Goal: Transaction & Acquisition: Book appointment/travel/reservation

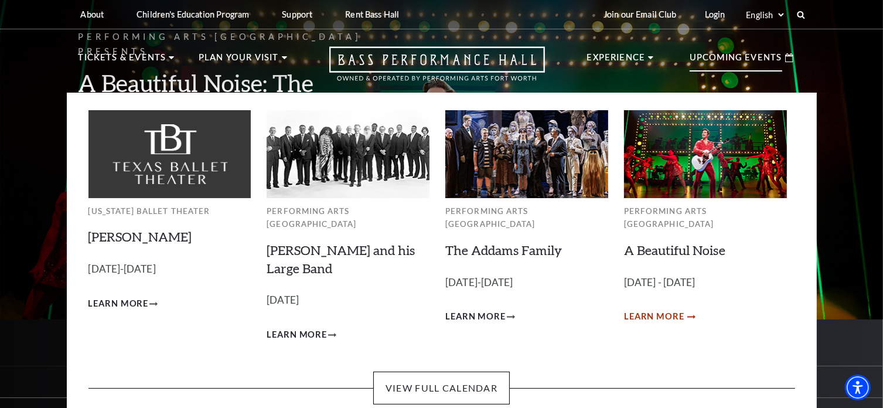
click at [678, 309] on span "Learn More" at bounding box center [654, 316] width 60 height 15
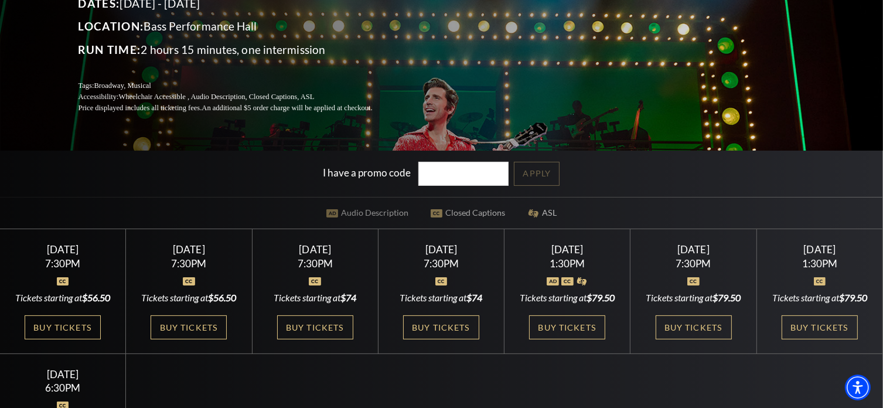
scroll to position [176, 0]
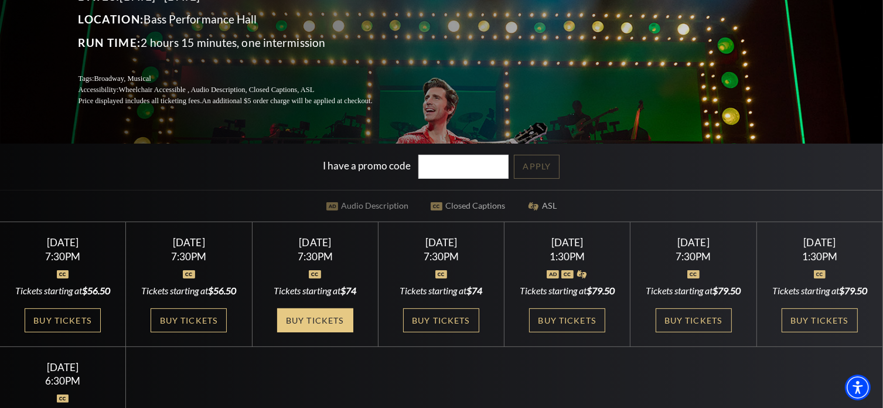
click at [337, 320] on link "Buy Tickets" at bounding box center [315, 320] width 76 height 24
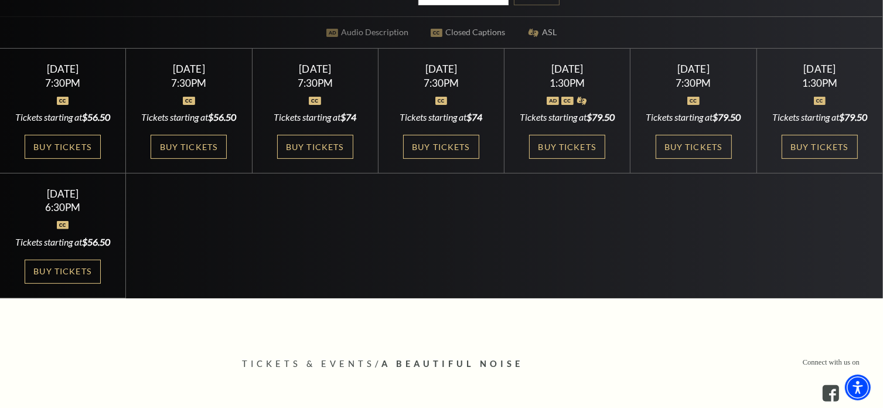
scroll to position [351, 0]
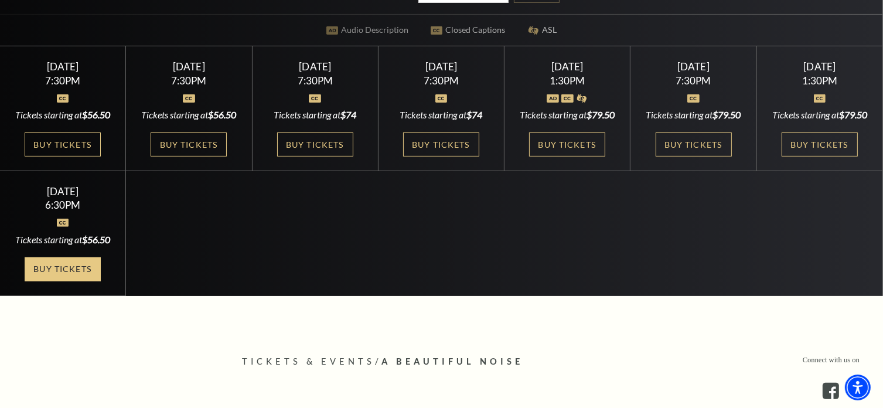
click at [70, 281] on link "Buy Tickets" at bounding box center [63, 269] width 76 height 24
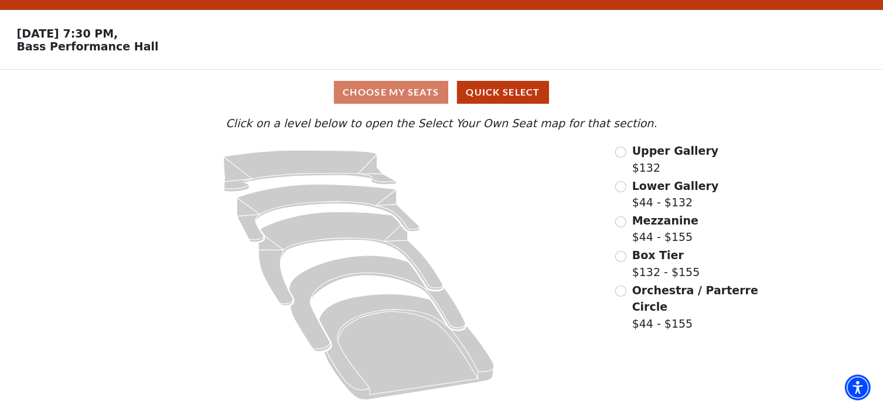
scroll to position [30, 0]
click at [418, 90] on div "Choose My Seats Quick Select" at bounding box center [441, 92] width 662 height 23
click at [623, 223] on input "Mezzanine$44 - $155\a" at bounding box center [620, 221] width 11 height 11
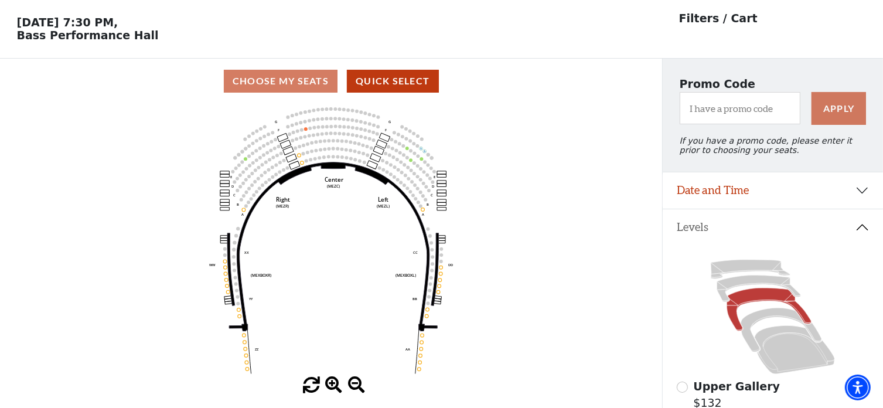
scroll to position [54, 0]
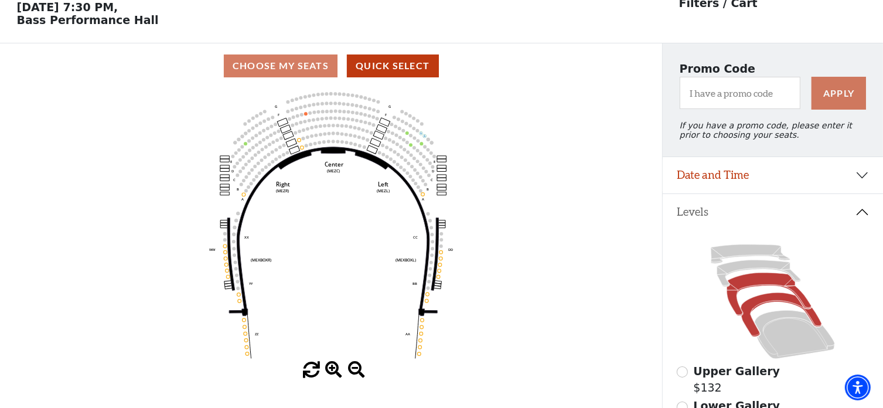
click at [773, 302] on icon at bounding box center [781, 315] width 81 height 44
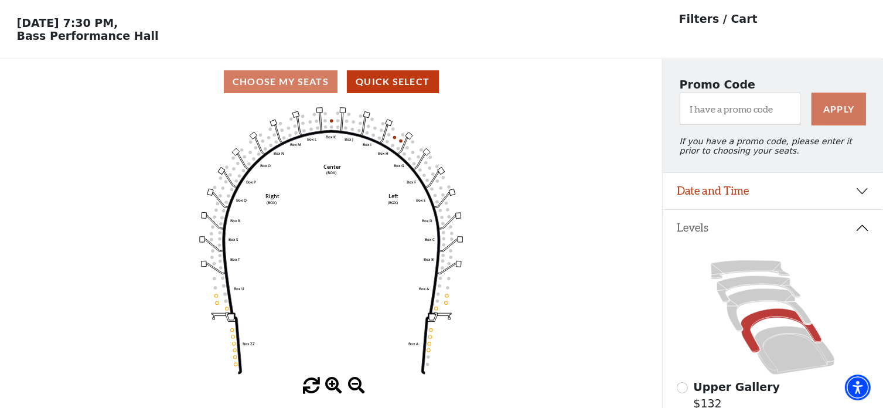
scroll to position [59, 0]
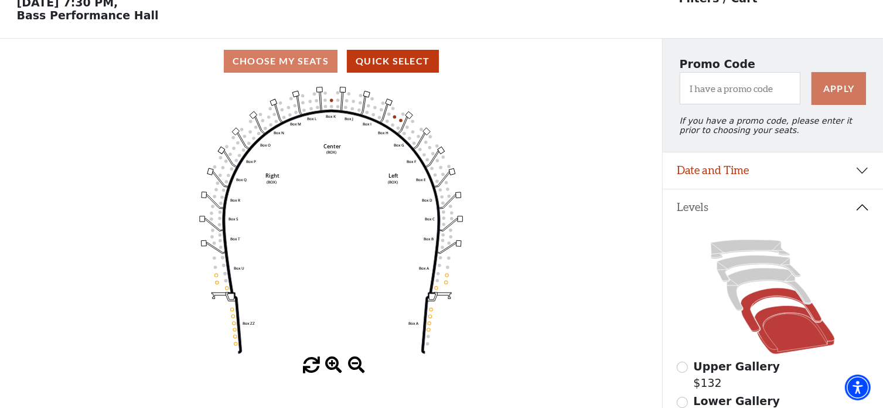
click at [780, 348] on icon at bounding box center [795, 330] width 80 height 49
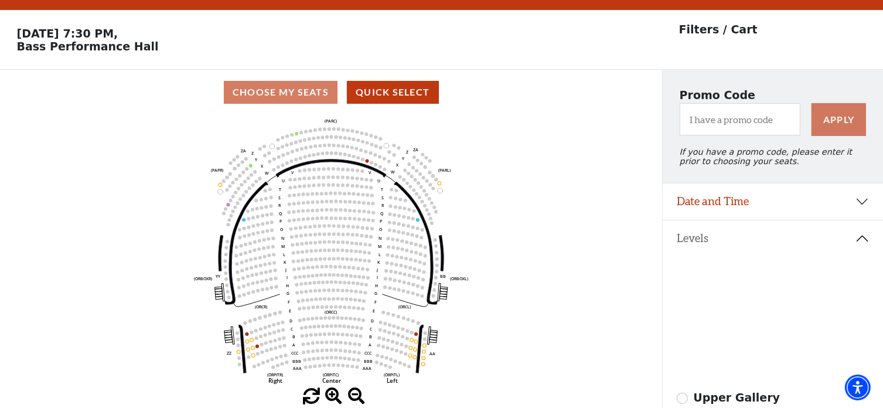
scroll to position [54, 0]
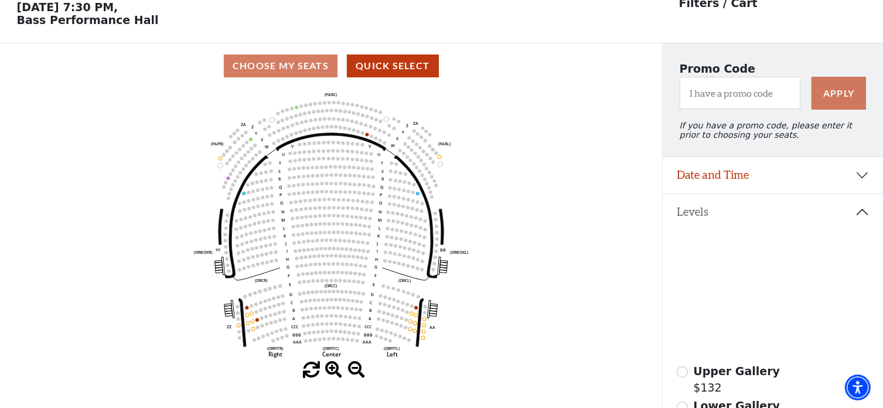
click at [754, 309] on icon at bounding box center [781, 315] width 81 height 44
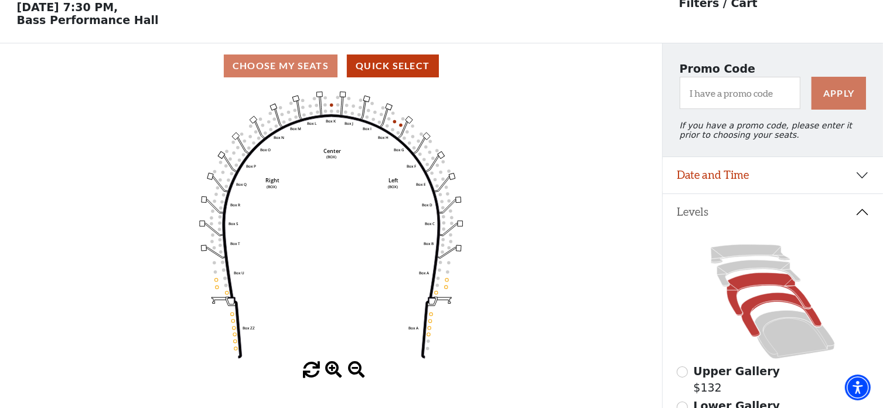
click at [750, 288] on icon at bounding box center [769, 294] width 84 height 43
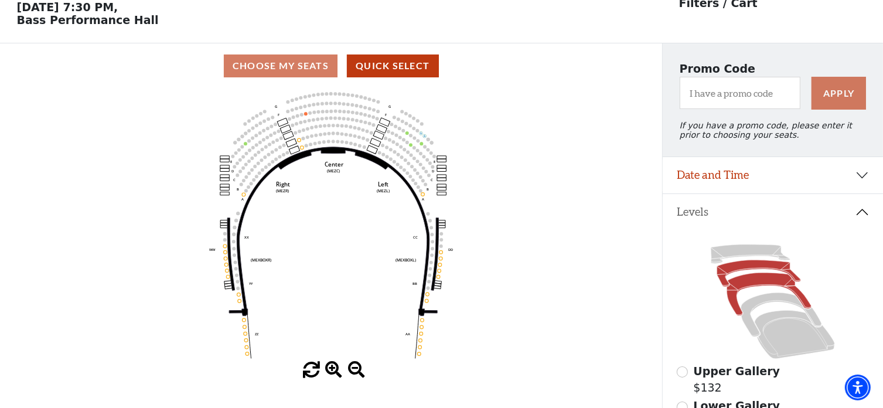
click at [736, 272] on icon at bounding box center [759, 273] width 84 height 26
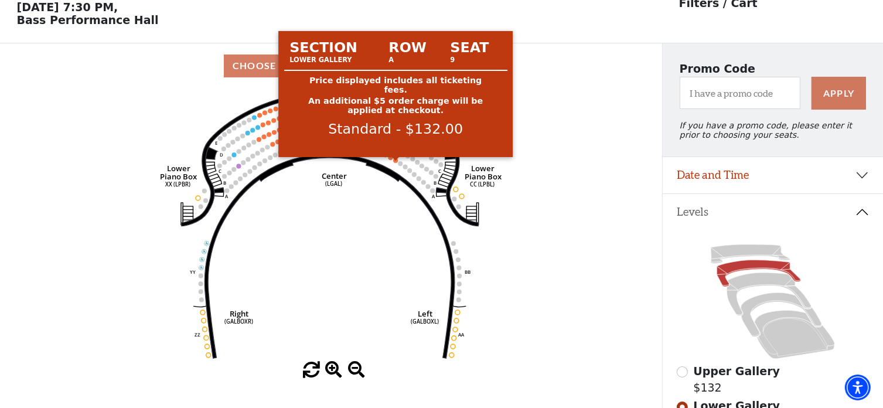
click at [395, 163] on circle at bounding box center [395, 160] width 5 height 5
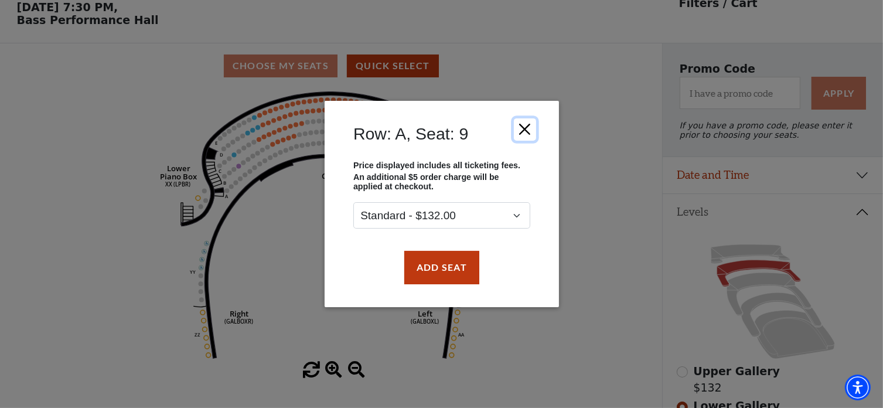
click at [523, 131] on button "Close" at bounding box center [524, 129] width 22 height 22
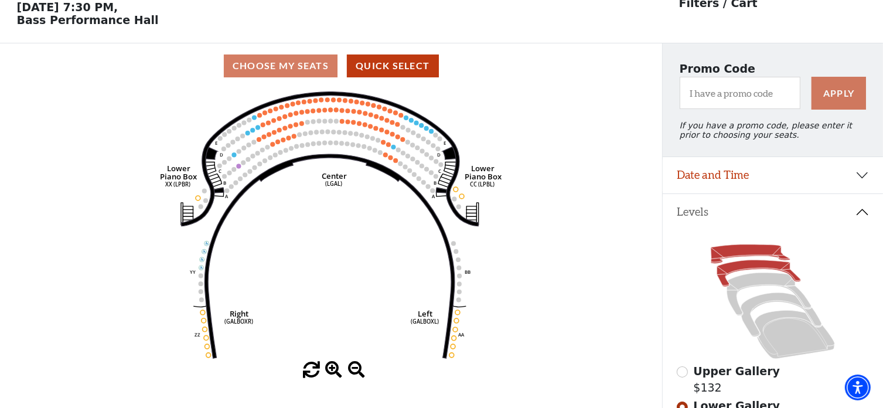
click at [715, 257] on icon at bounding box center [750, 253] width 79 height 19
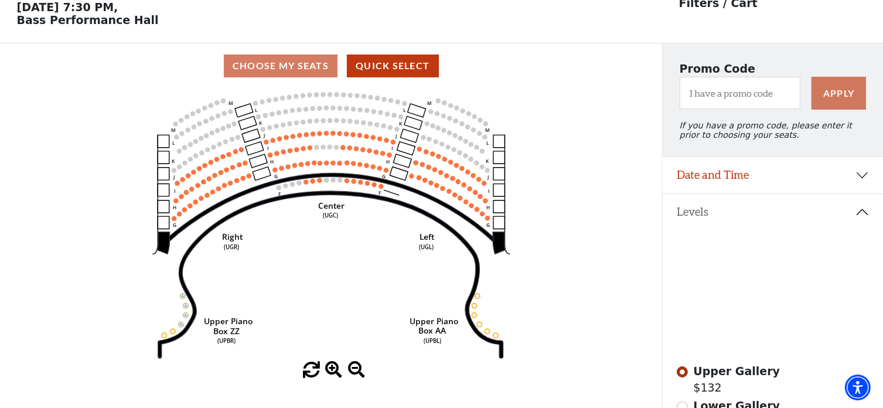
click at [783, 339] on icon at bounding box center [795, 334] width 80 height 49
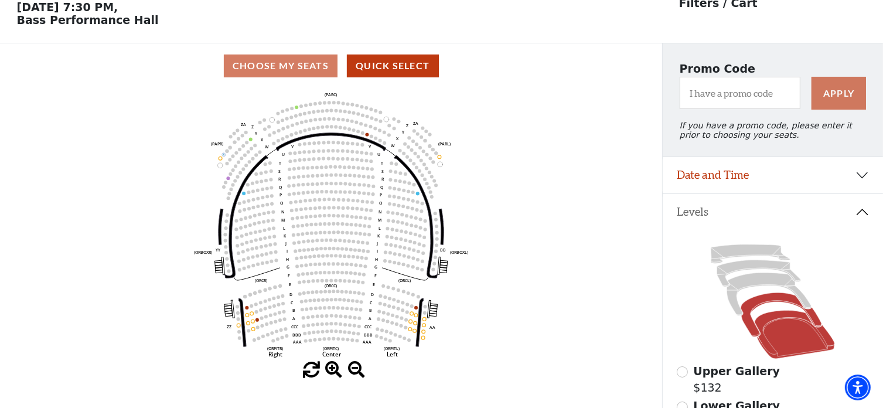
click at [763, 305] on icon at bounding box center [781, 315] width 81 height 44
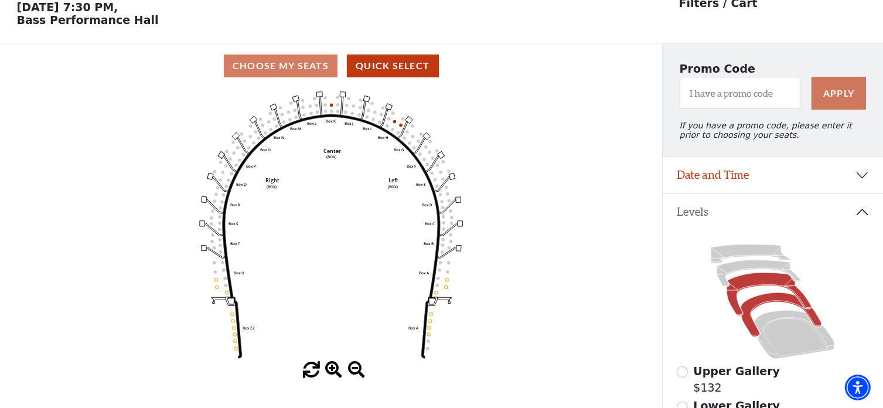
click at [742, 285] on icon at bounding box center [769, 294] width 84 height 43
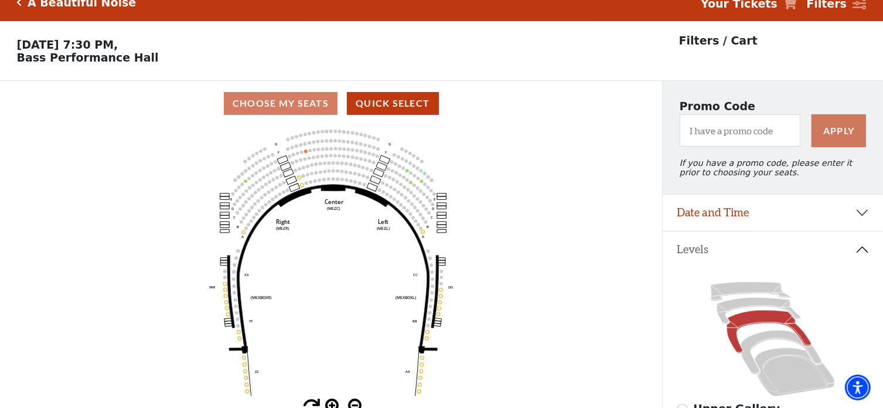
scroll to position [0, 0]
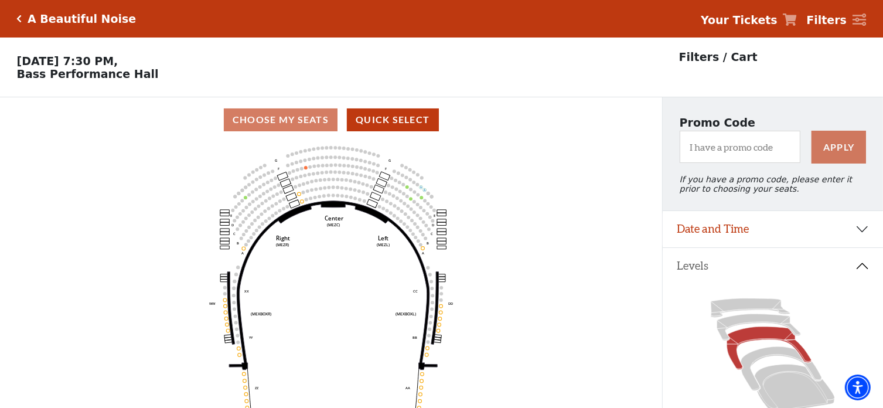
click at [22, 18] on div "A Beautiful Noise" at bounding box center [79, 18] width 114 height 13
click at [25, 18] on div "A Beautiful Noise" at bounding box center [79, 18] width 114 height 13
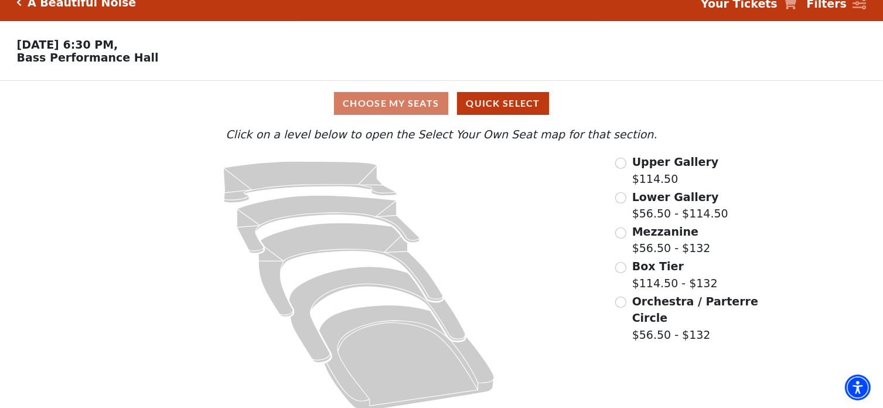
scroll to position [30, 0]
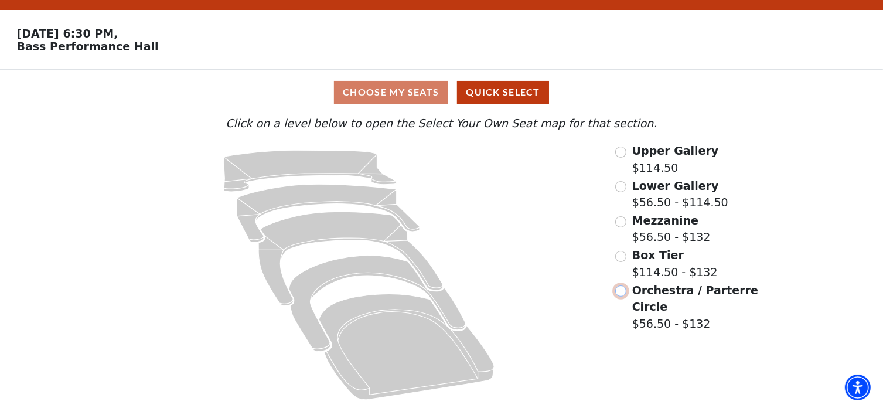
click at [623, 293] on input "Orchestra / Parterre Circle$56.50 - $132\a" at bounding box center [620, 290] width 11 height 11
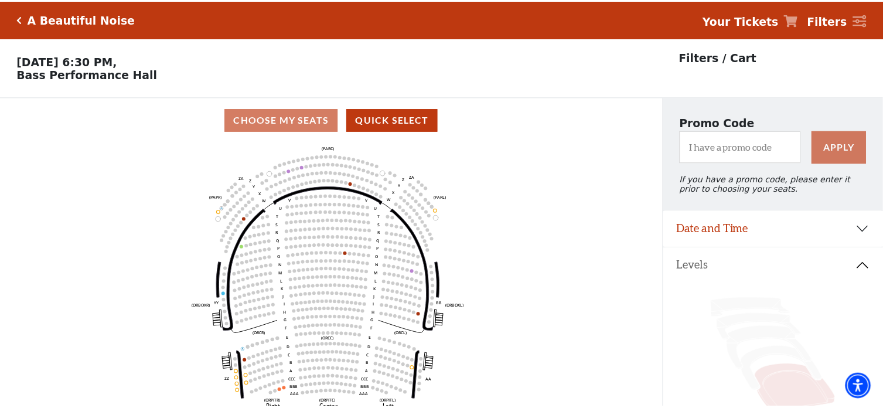
scroll to position [54, 0]
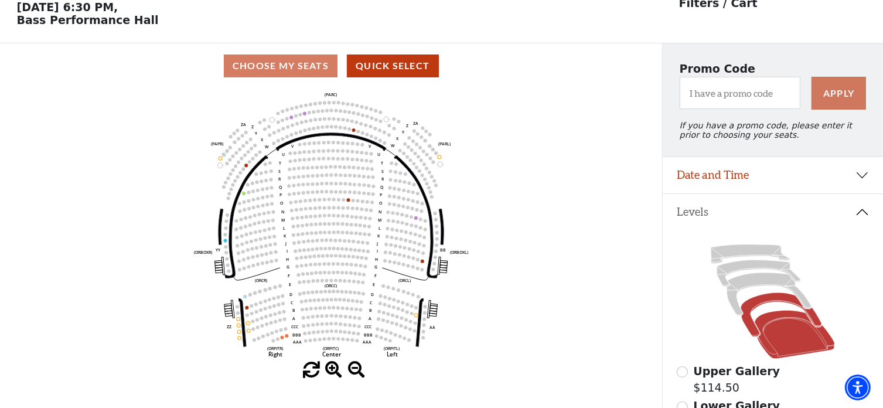
click at [785, 303] on icon at bounding box center [781, 315] width 81 height 44
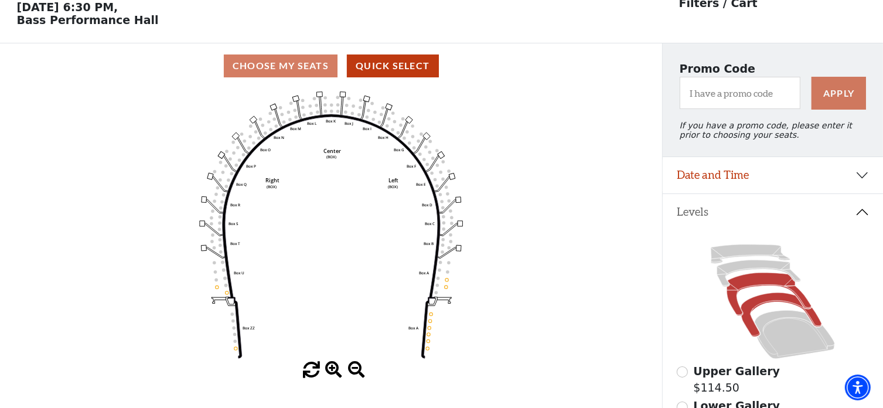
click at [765, 284] on icon at bounding box center [769, 294] width 84 height 43
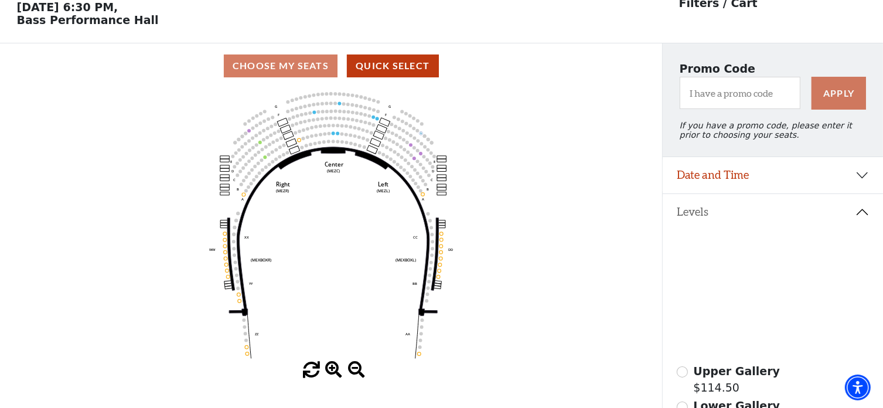
click at [760, 269] on icon at bounding box center [759, 273] width 84 height 26
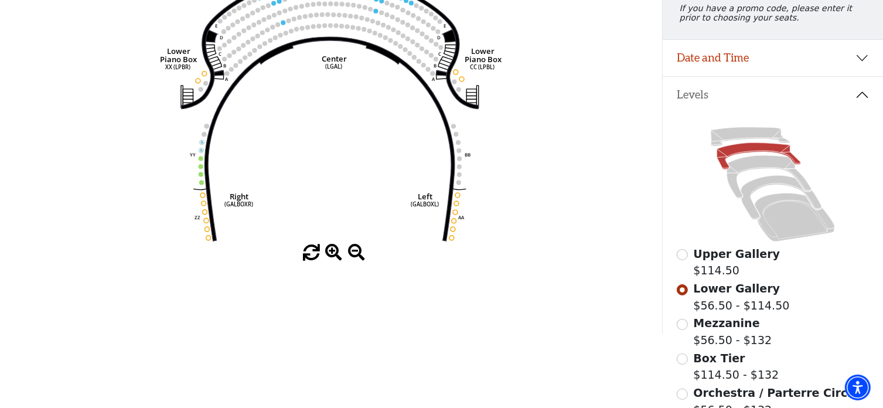
scroll to position [112, 0]
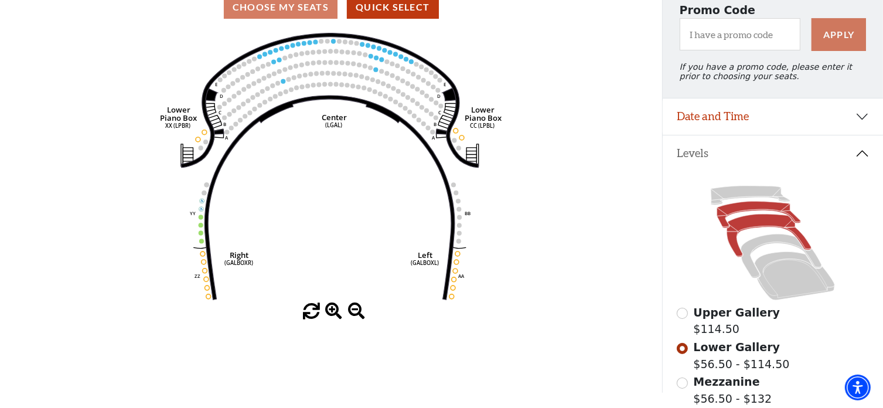
click at [771, 227] on icon at bounding box center [769, 235] width 84 height 43
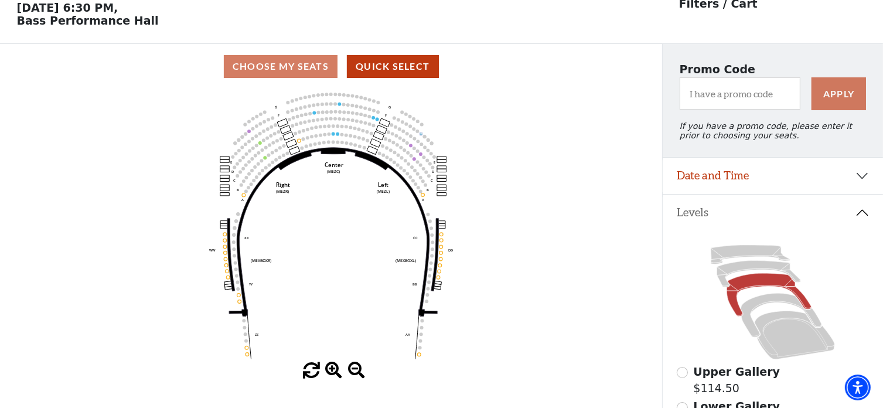
scroll to position [54, 0]
